Goal: Transaction & Acquisition: Purchase product/service

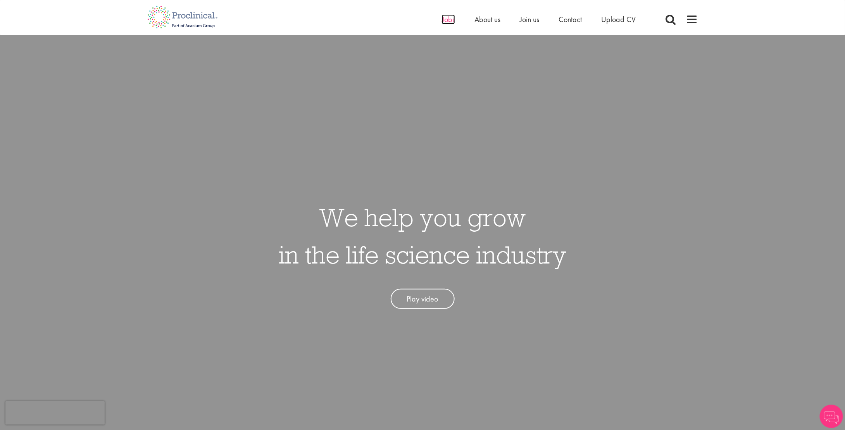
click at [444, 19] on span "Jobs" at bounding box center [448, 19] width 13 height 10
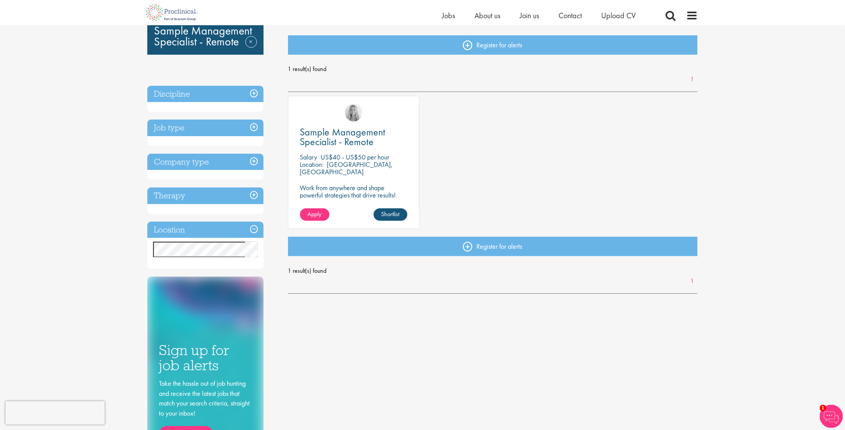
scroll to position [77, 0]
click at [337, 142] on span "Sample Management Specialist - Remote" at bounding box center [343, 136] width 86 height 23
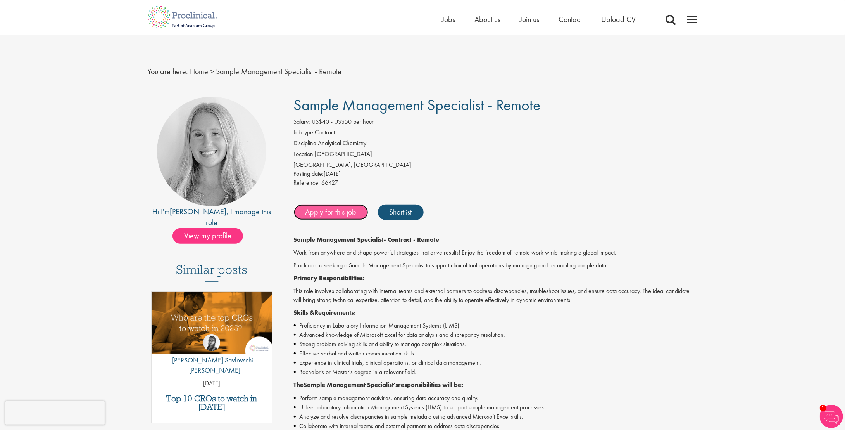
click at [349, 212] on link "Apply for this job" at bounding box center [331, 212] width 74 height 16
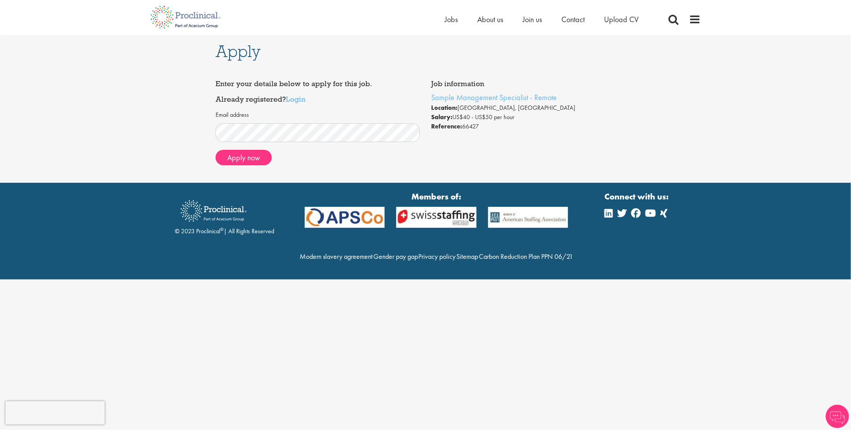
drag, startPoint x: 346, startPoint y: 163, endPoint x: 324, endPoint y: 161, distance: 21.8
click at [345, 163] on div "Apply now" at bounding box center [318, 158] width 204 height 16
click at [253, 157] on button "Apply now" at bounding box center [244, 158] width 56 height 16
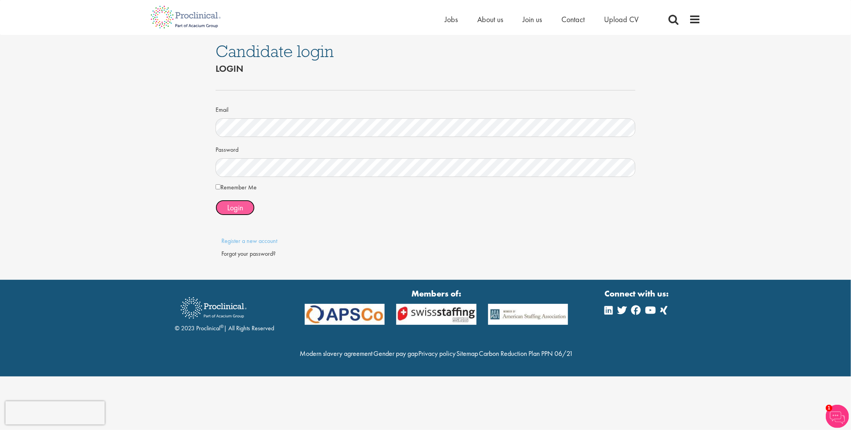
click at [236, 202] on span "Login" at bounding box center [235, 207] width 16 height 10
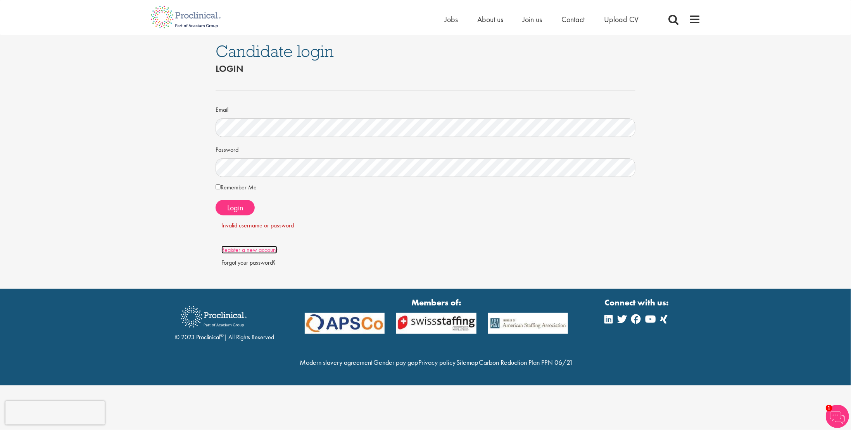
click at [271, 249] on link "Register a new account" at bounding box center [249, 249] width 56 height 8
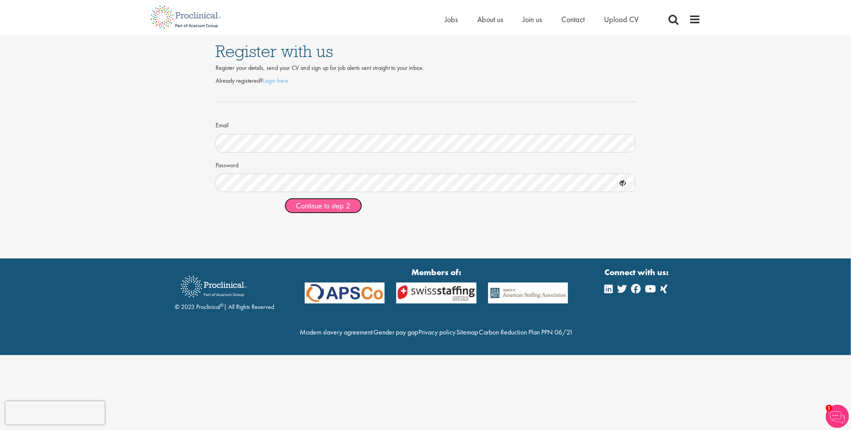
click at [308, 207] on span "Continue to step 2" at bounding box center [323, 205] width 54 height 10
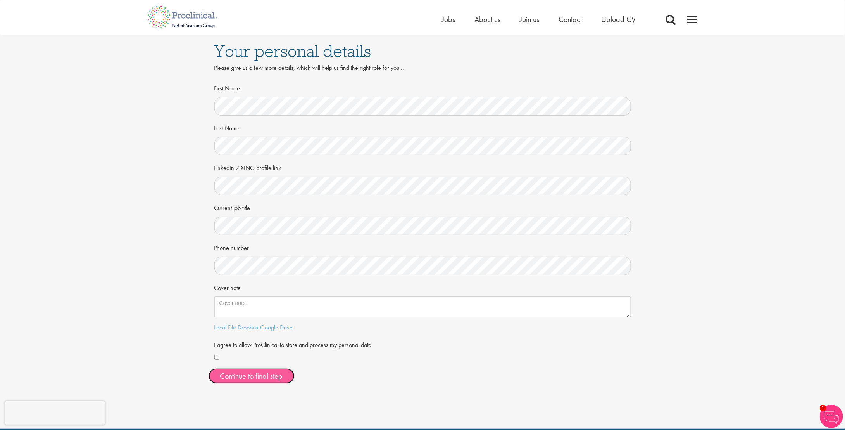
click at [245, 379] on button "Continue to final step" at bounding box center [252, 376] width 86 height 16
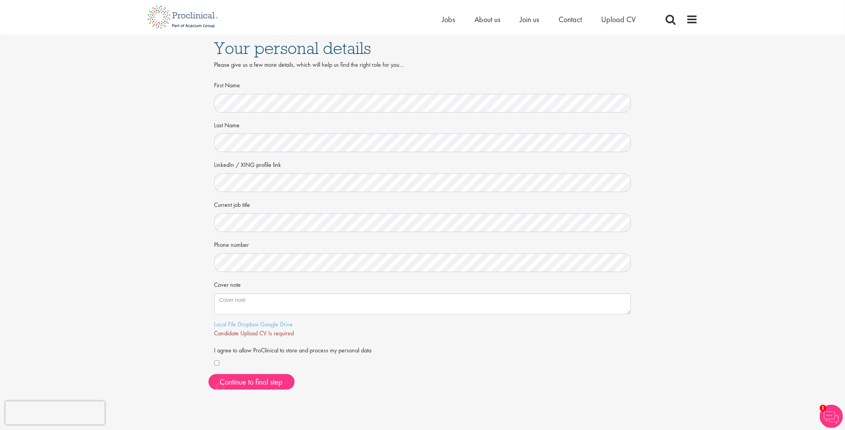
scroll to position [3, 0]
click at [230, 326] on link "Local File" at bounding box center [225, 324] width 22 height 8
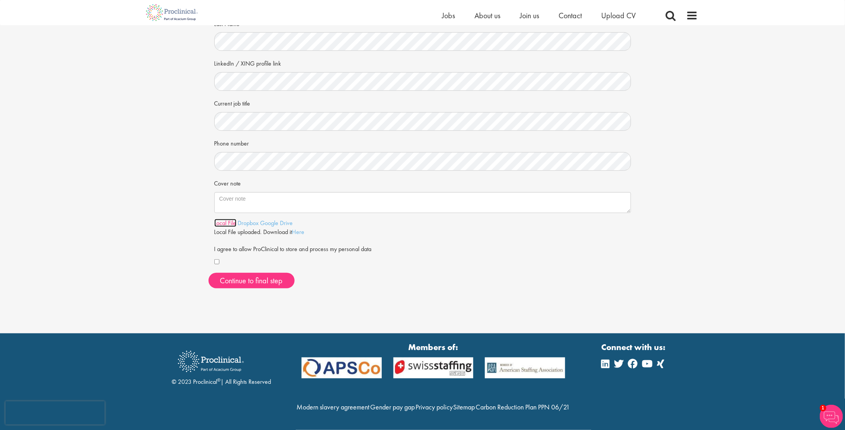
scroll to position [111, 0]
click at [301, 228] on link "Here" at bounding box center [298, 232] width 12 height 8
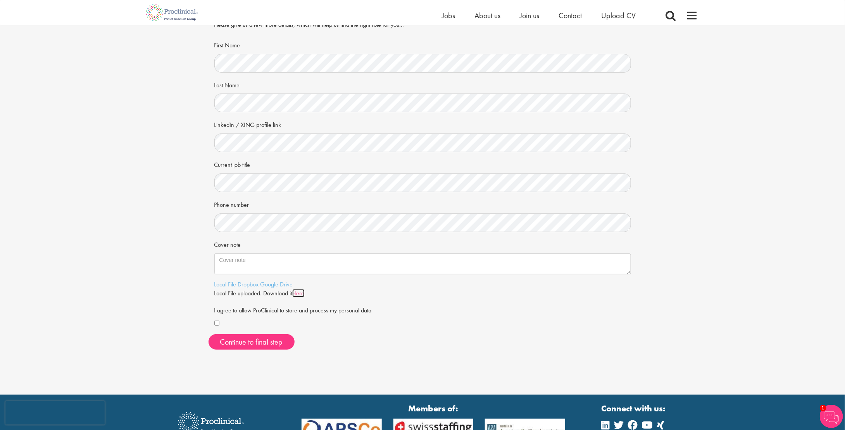
scroll to position [33, 0]
click at [247, 337] on span "Continue to final step" at bounding box center [251, 342] width 63 height 10
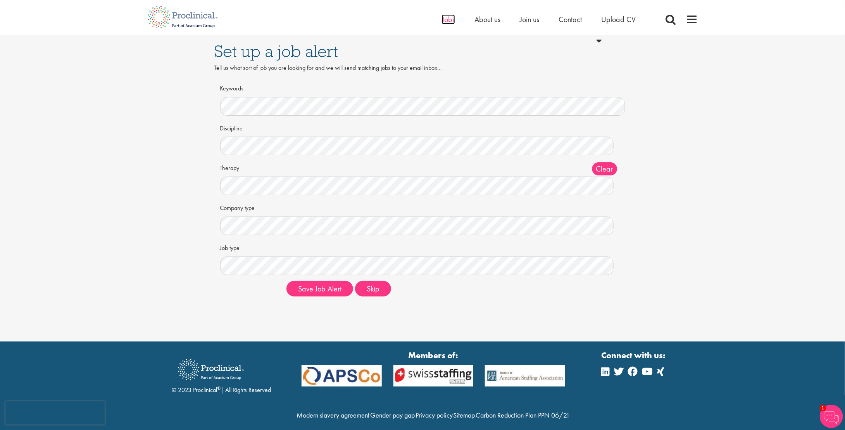
click at [443, 22] on span "Jobs" at bounding box center [448, 19] width 13 height 10
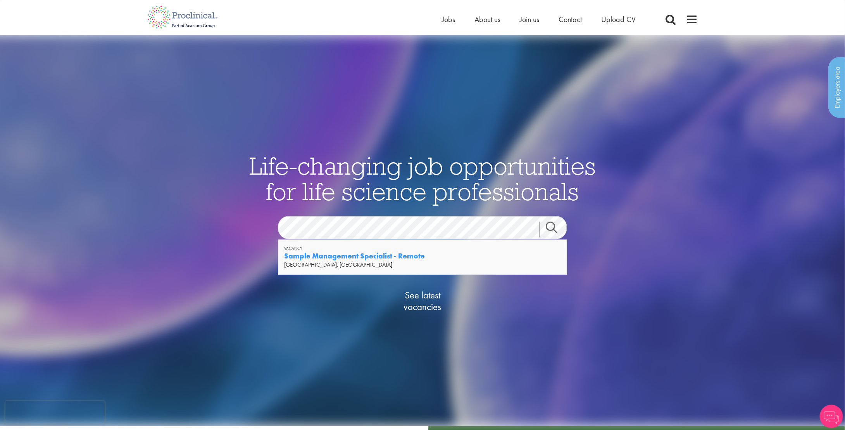
click at [378, 258] on strong "Sample Management Specialist - Remote" at bounding box center [354, 256] width 141 height 10
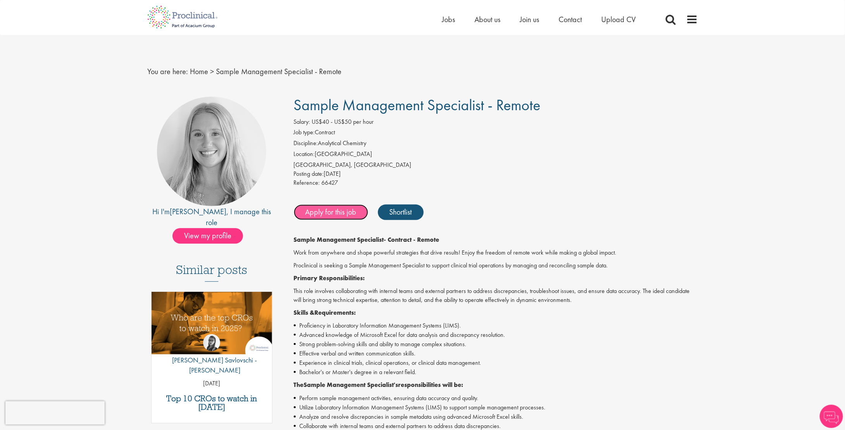
click at [337, 212] on link "Apply for this job" at bounding box center [331, 212] width 74 height 16
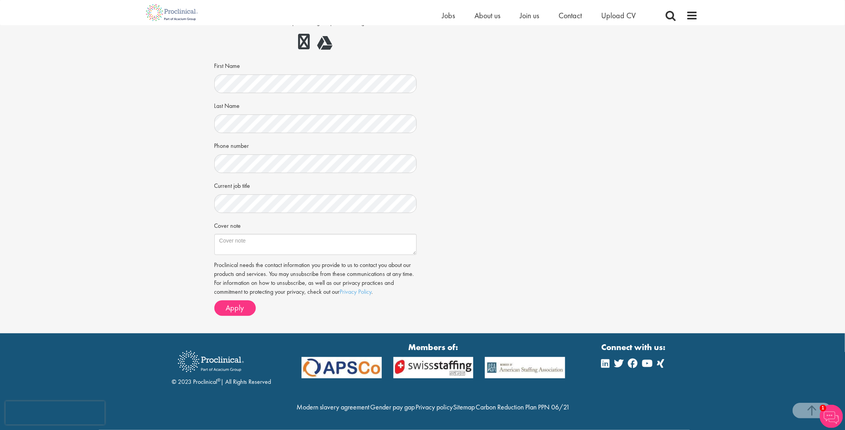
scroll to position [154, 0]
click at [238, 302] on span "Apply" at bounding box center [235, 307] width 18 height 10
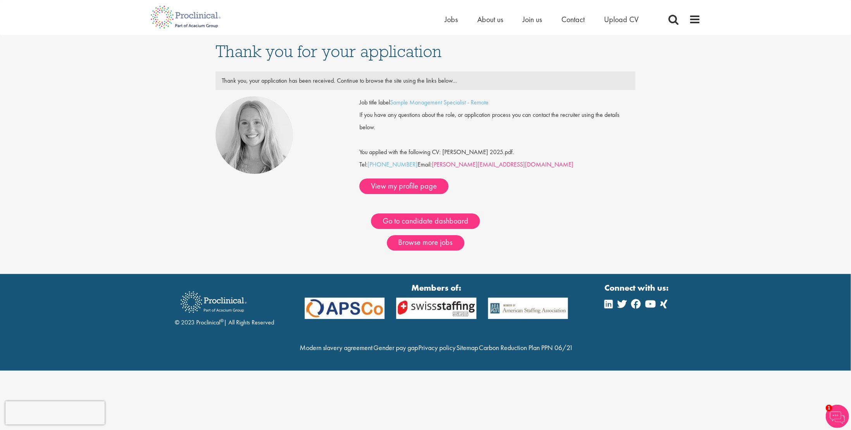
drag, startPoint x: 431, startPoint y: 169, endPoint x: 491, endPoint y: 168, distance: 59.7
click at [491, 168] on div "Job title label Sample Management Specialist - Remote If you have any questions…" at bounding box center [497, 145] width 276 height 98
copy div "[PERSON_NAME][EMAIL_ADDRESS][DOMAIN_NAME]"
drag, startPoint x: 509, startPoint y: 103, endPoint x: 394, endPoint y: 101, distance: 115.6
click at [394, 101] on div "Job title label Sample Management Specialist - Remote" at bounding box center [498, 102] width 288 height 12
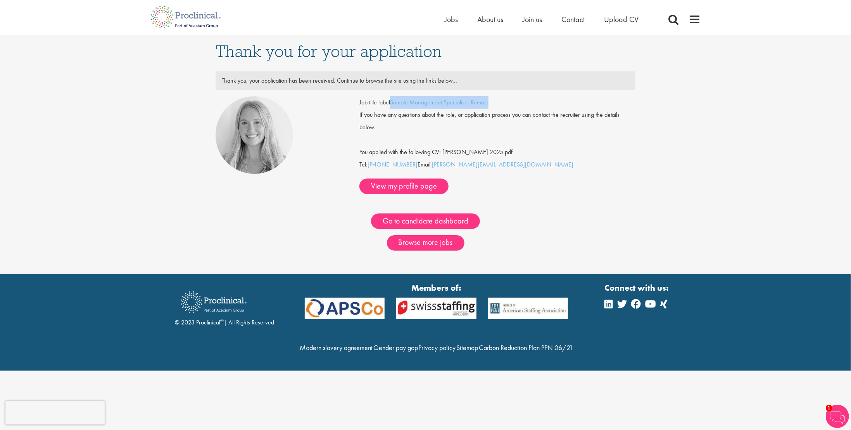
copy link "Sample Management Specialist - Remote"
click at [449, 178] on link "View my profile page" at bounding box center [403, 186] width 89 height 16
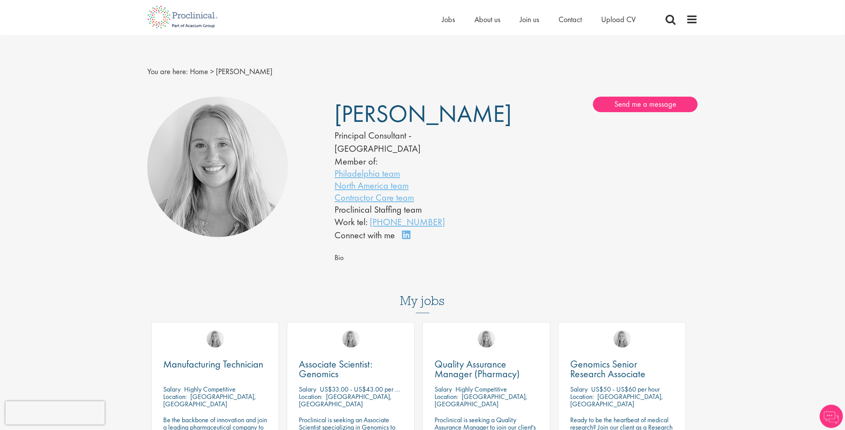
drag, startPoint x: 336, startPoint y: 109, endPoint x: 418, endPoint y: 112, distance: 82.3
click at [418, 112] on span "Shannon Briggs" at bounding box center [423, 113] width 177 height 31
copy span "Shannon"
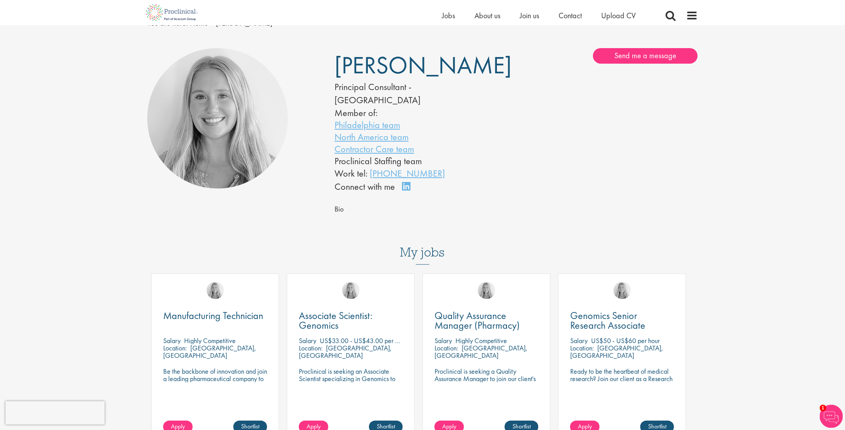
scroll to position [39, 0]
click at [408, 189] on link "Connect on LinkedIn" at bounding box center [409, 189] width 14 height 0
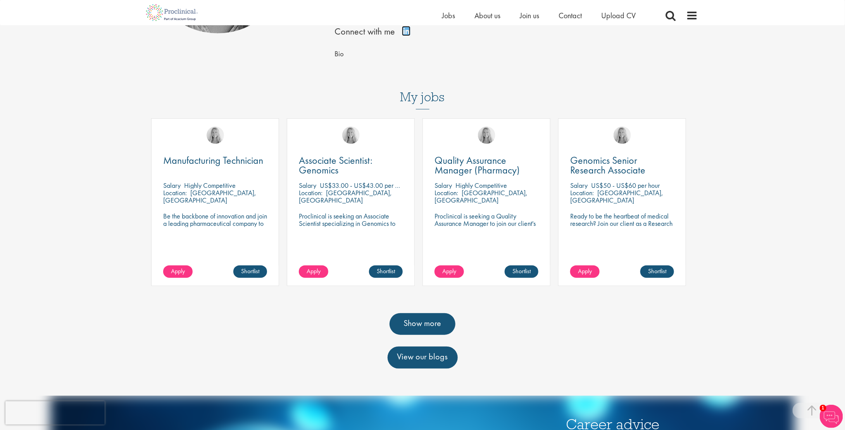
scroll to position [194, 0]
click at [425, 313] on link "Show more" at bounding box center [423, 324] width 66 height 22
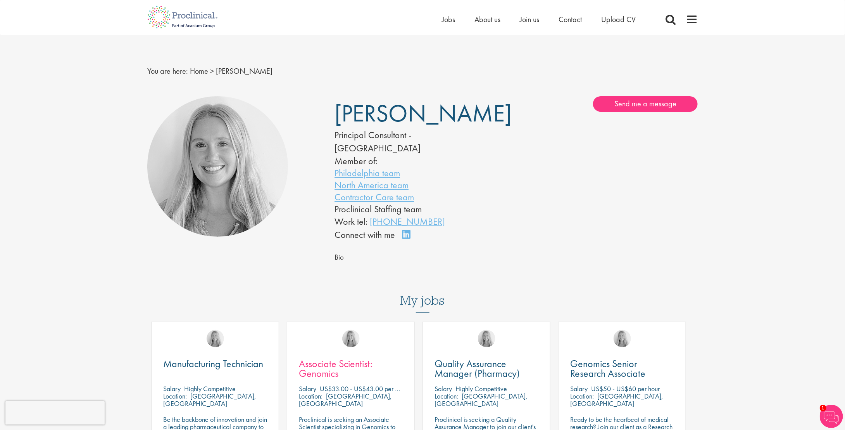
scroll to position [0, 0]
click at [493, 20] on span "About us" at bounding box center [488, 19] width 26 height 10
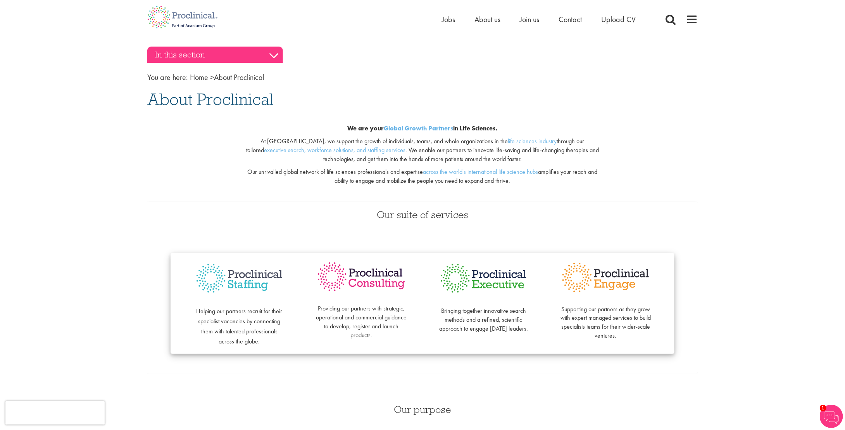
click at [269, 55] on h3 "In this section" at bounding box center [215, 55] width 136 height 16
click at [494, 23] on span "About us" at bounding box center [488, 19] width 26 height 10
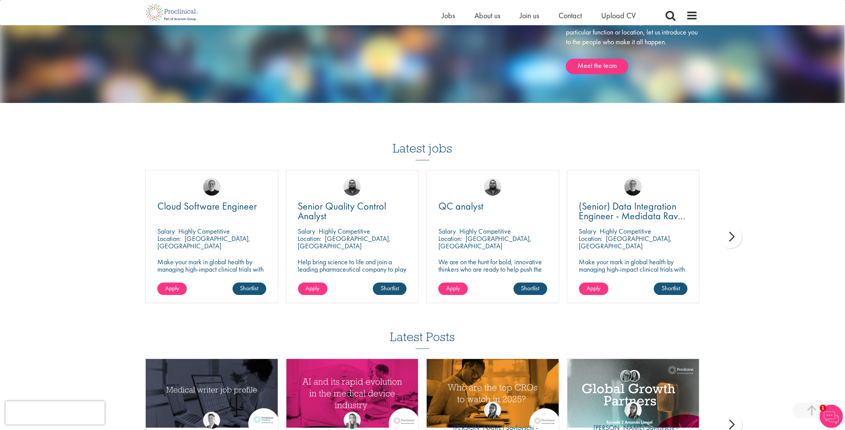
scroll to position [1085, 0]
click at [738, 235] on div "next" at bounding box center [730, 236] width 23 height 23
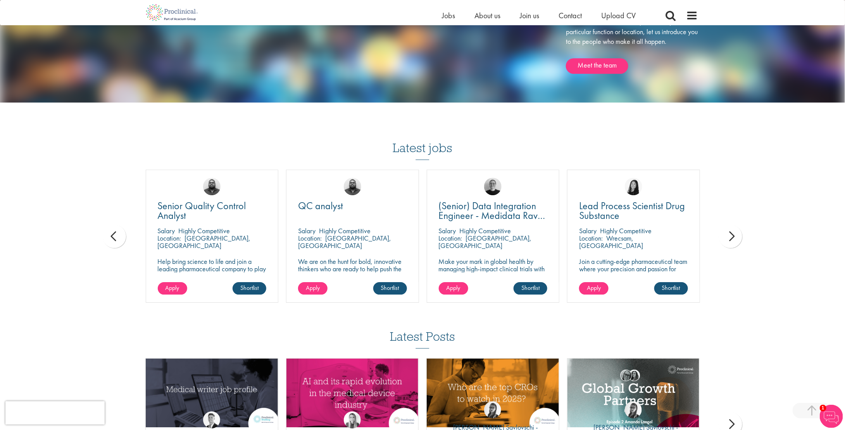
click at [738, 235] on div "next" at bounding box center [730, 236] width 23 height 23
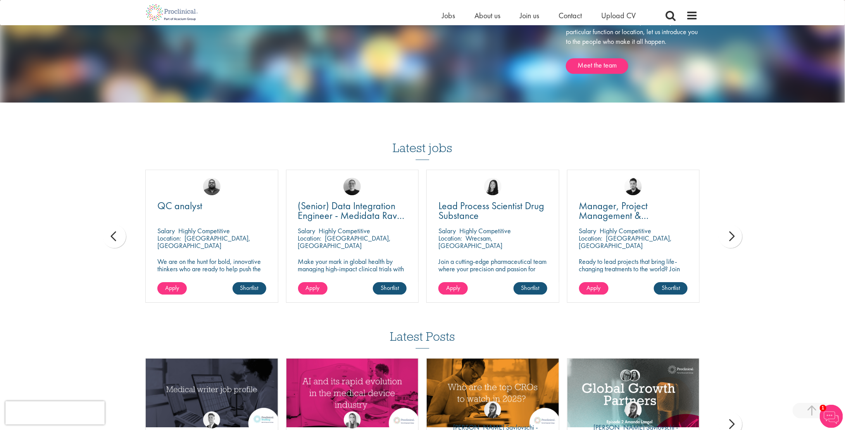
click at [738, 235] on div "next" at bounding box center [730, 236] width 23 height 23
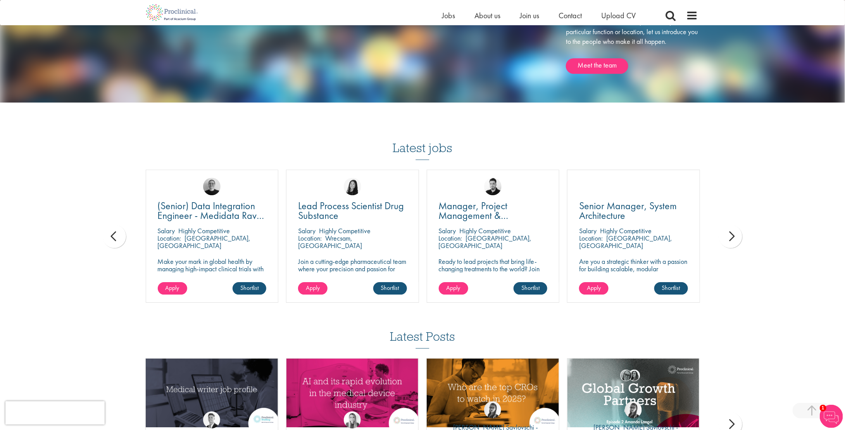
click at [738, 235] on div "next" at bounding box center [730, 236] width 23 height 23
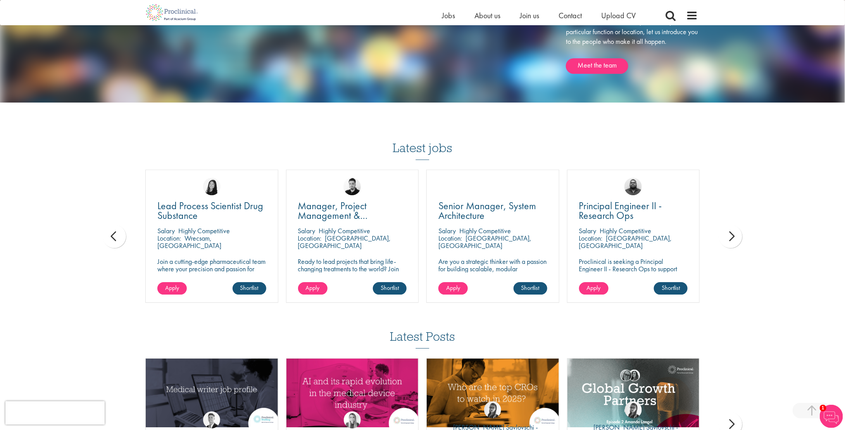
click at [738, 235] on div "next" at bounding box center [730, 236] width 23 height 23
